Goal: Task Accomplishment & Management: Manage account settings

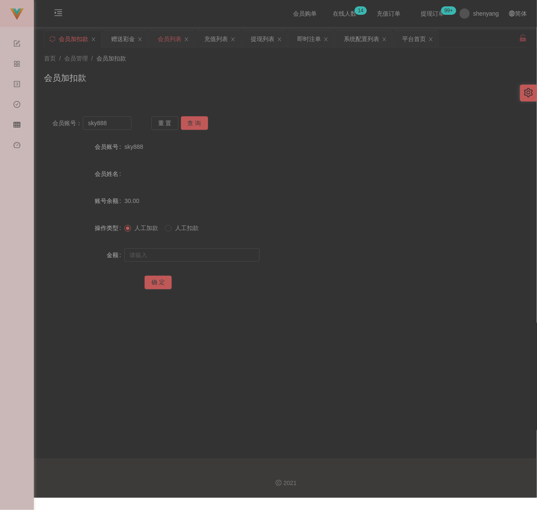
click at [171, 40] on div "会员列表" at bounding box center [170, 39] width 24 height 16
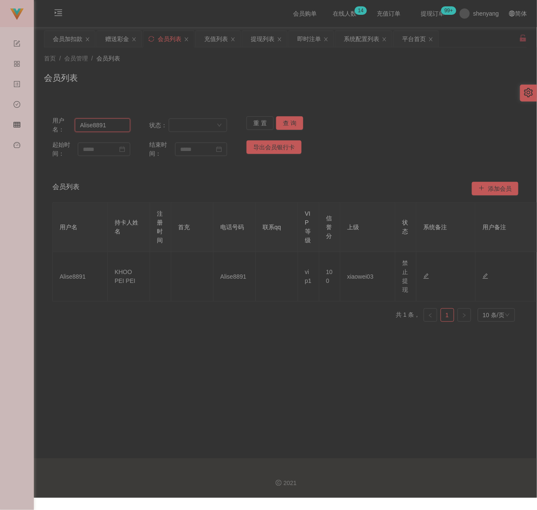
click at [121, 125] on input "Alise8891" at bounding box center [102, 125] width 55 height 14
click at [286, 120] on button "查 询" at bounding box center [289, 123] width 27 height 14
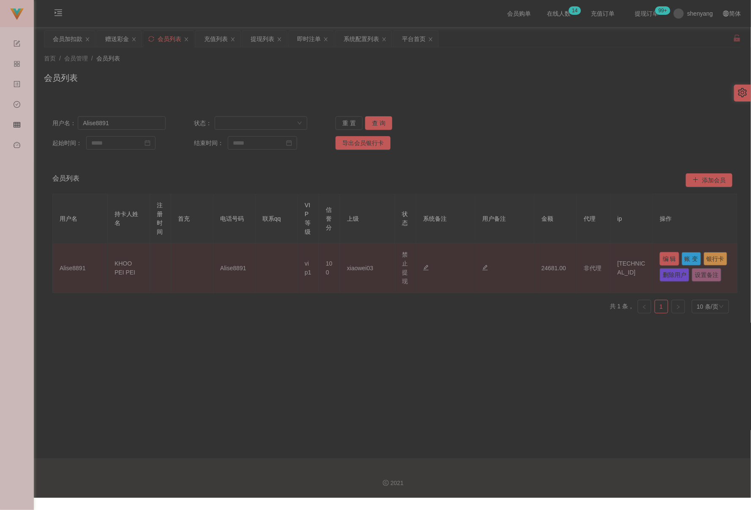
click at [536, 253] on button "编 辑" at bounding box center [669, 259] width 19 height 14
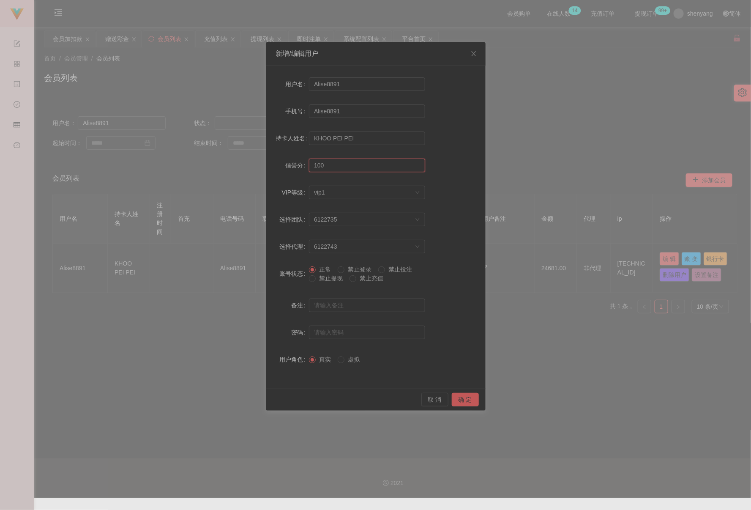
click at [333, 166] on input "100" at bounding box center [367, 166] width 116 height 14
type input "70"
click at [462, 399] on button "确 定" at bounding box center [465, 400] width 27 height 14
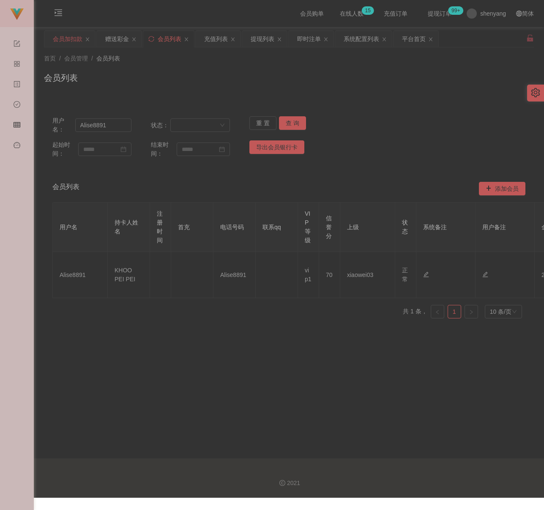
click at [65, 42] on div "会员加扣款" at bounding box center [68, 39] width 30 height 16
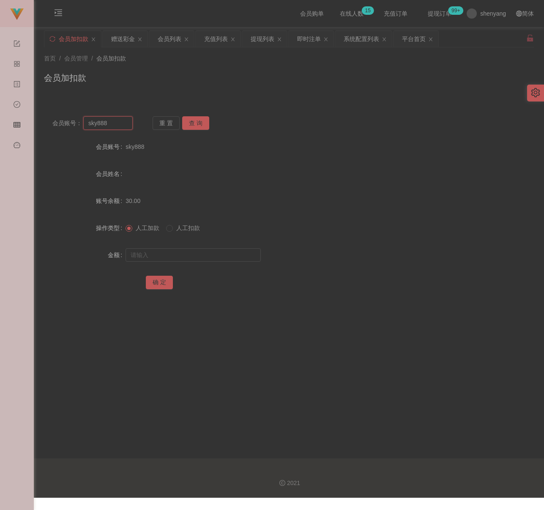
click at [116, 127] on input "sky888" at bounding box center [107, 123] width 49 height 14
paste input "Alise8891"
type input "Alise8891"
click at [201, 123] on button "查 询" at bounding box center [195, 123] width 27 height 14
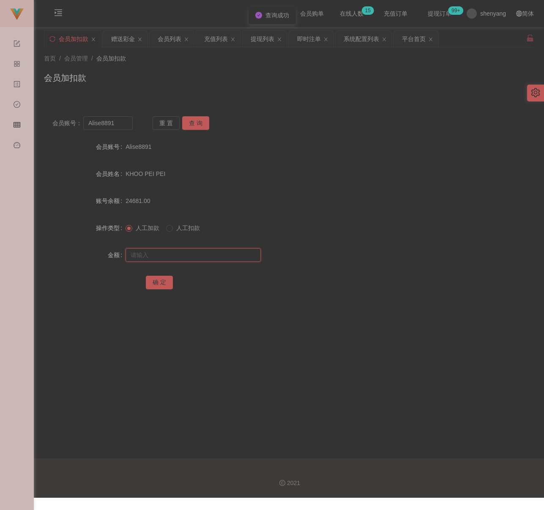
click at [197, 255] on input "text" at bounding box center [193, 255] width 135 height 14
click at [184, 253] on input "text" at bounding box center [193, 255] width 135 height 14
paste input "4936"
type input "4936"
click at [161, 281] on button "确 定" at bounding box center [159, 283] width 27 height 14
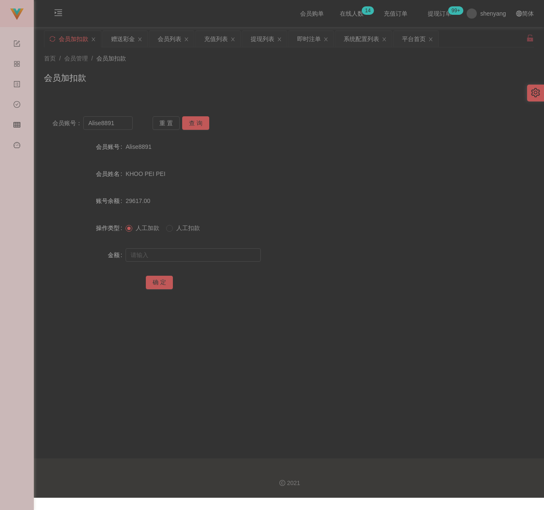
click at [155, 69] on div "首页 / 会员管理 / 会员加扣款 / 会员加扣款" at bounding box center [289, 72] width 490 height 37
click at [170, 37] on div "会员列表" at bounding box center [170, 39] width 24 height 16
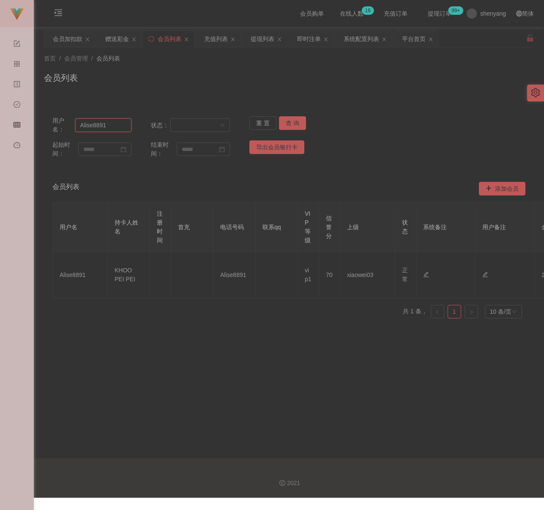
click at [120, 129] on input "Alise8891" at bounding box center [103, 125] width 56 height 14
click at [293, 119] on button "查 询" at bounding box center [292, 123] width 27 height 14
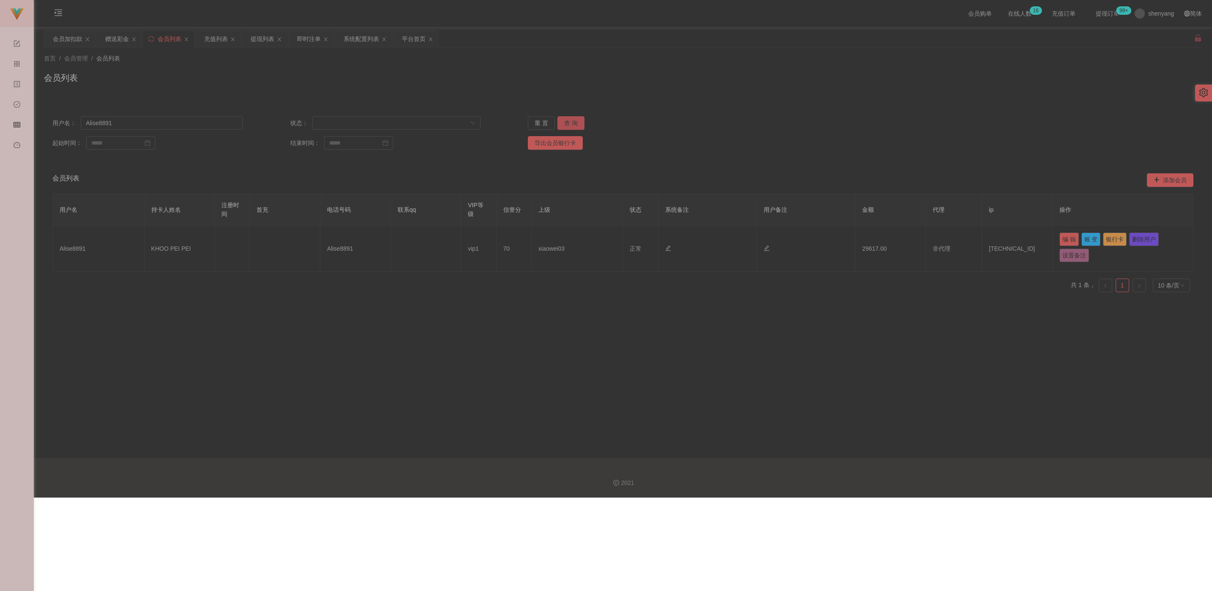
click at [536, 124] on button "查 询" at bounding box center [571, 123] width 27 height 14
click at [536, 124] on div "重 置 查 询" at bounding box center [623, 123] width 190 height 14
